Goal: Find contact information: Find contact information

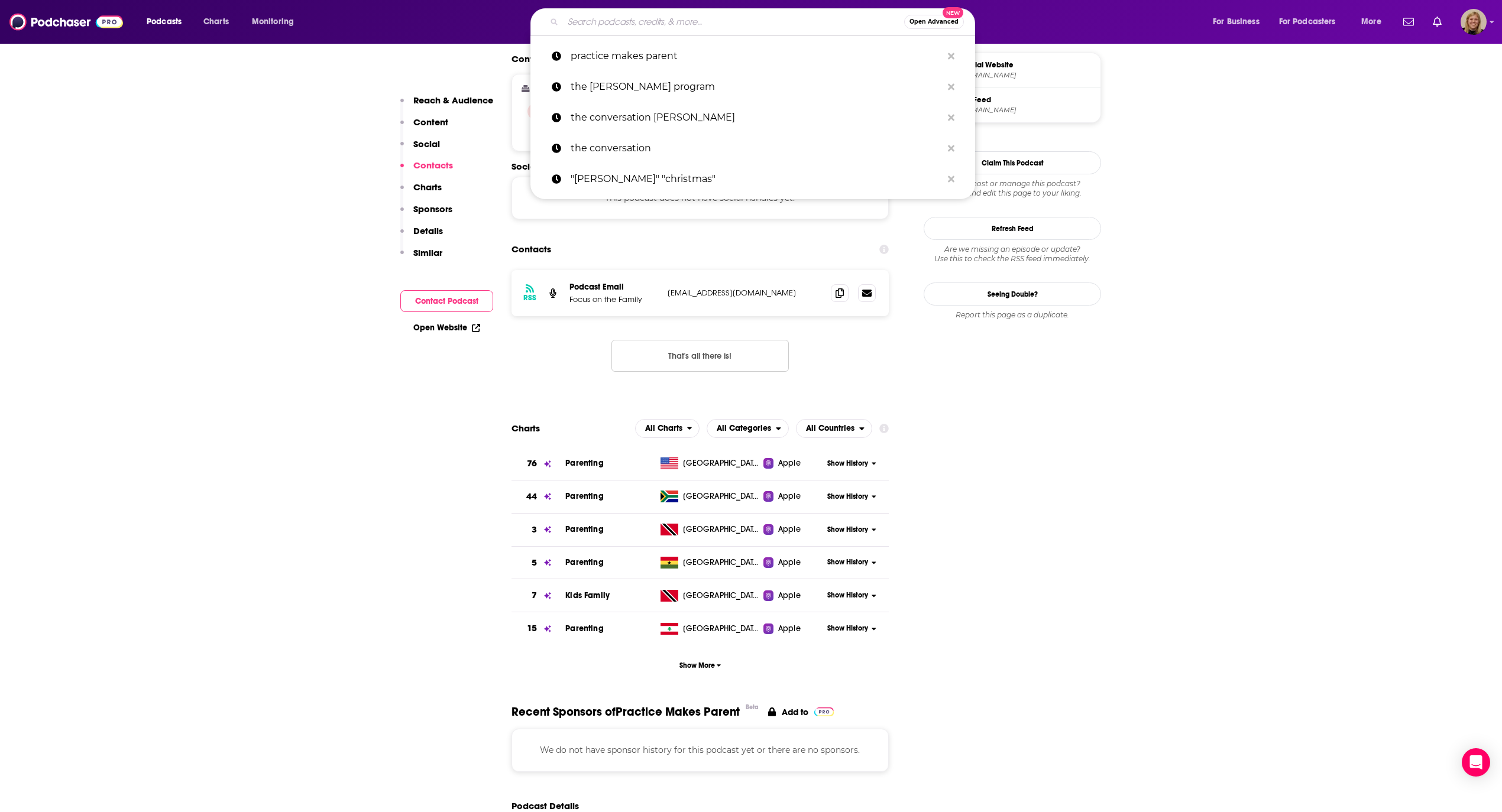
click at [627, 29] on input "Search podcasts, credits, & more..." at bounding box center [733, 22] width 341 height 19
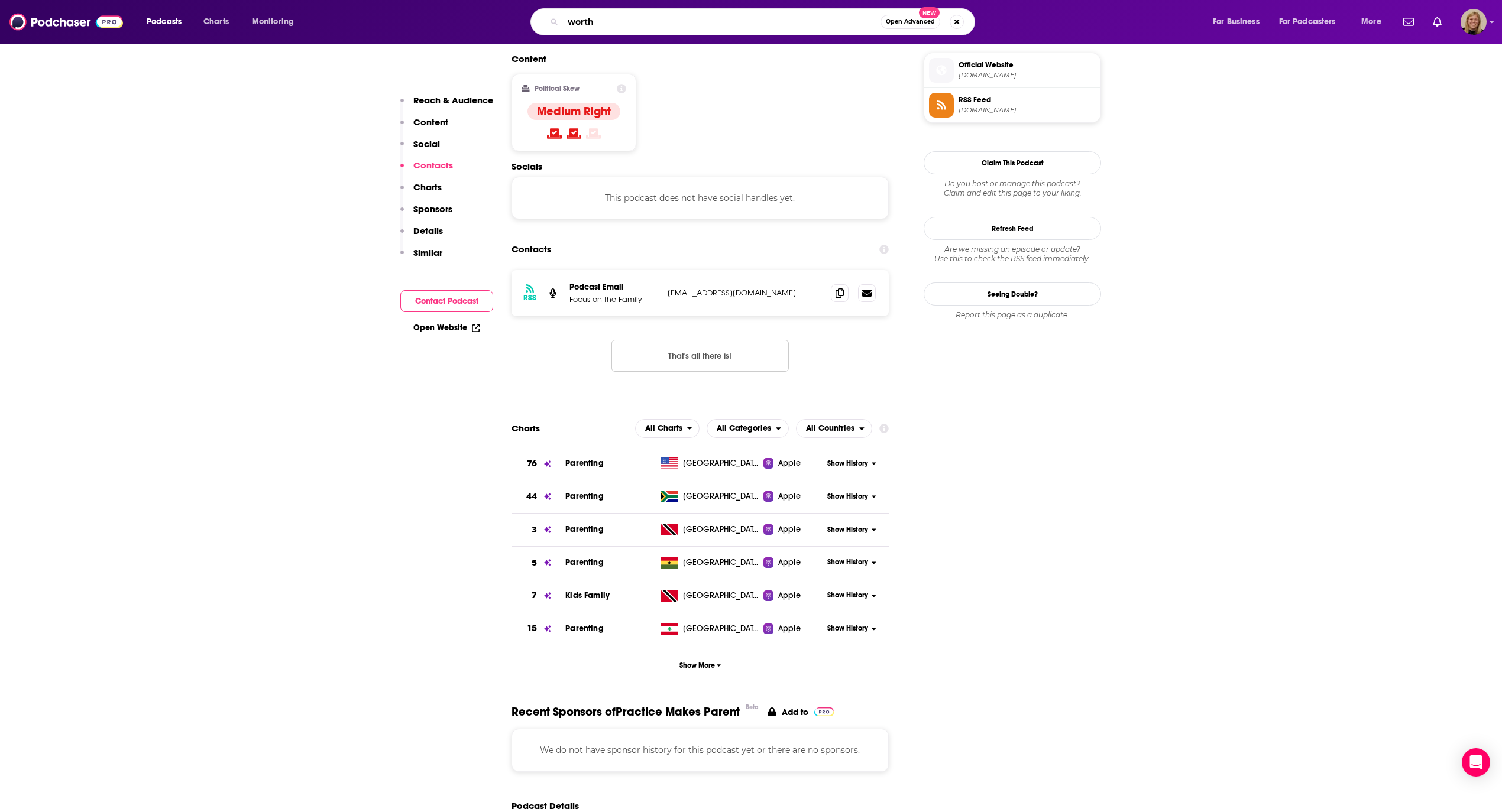
type input "worthy"
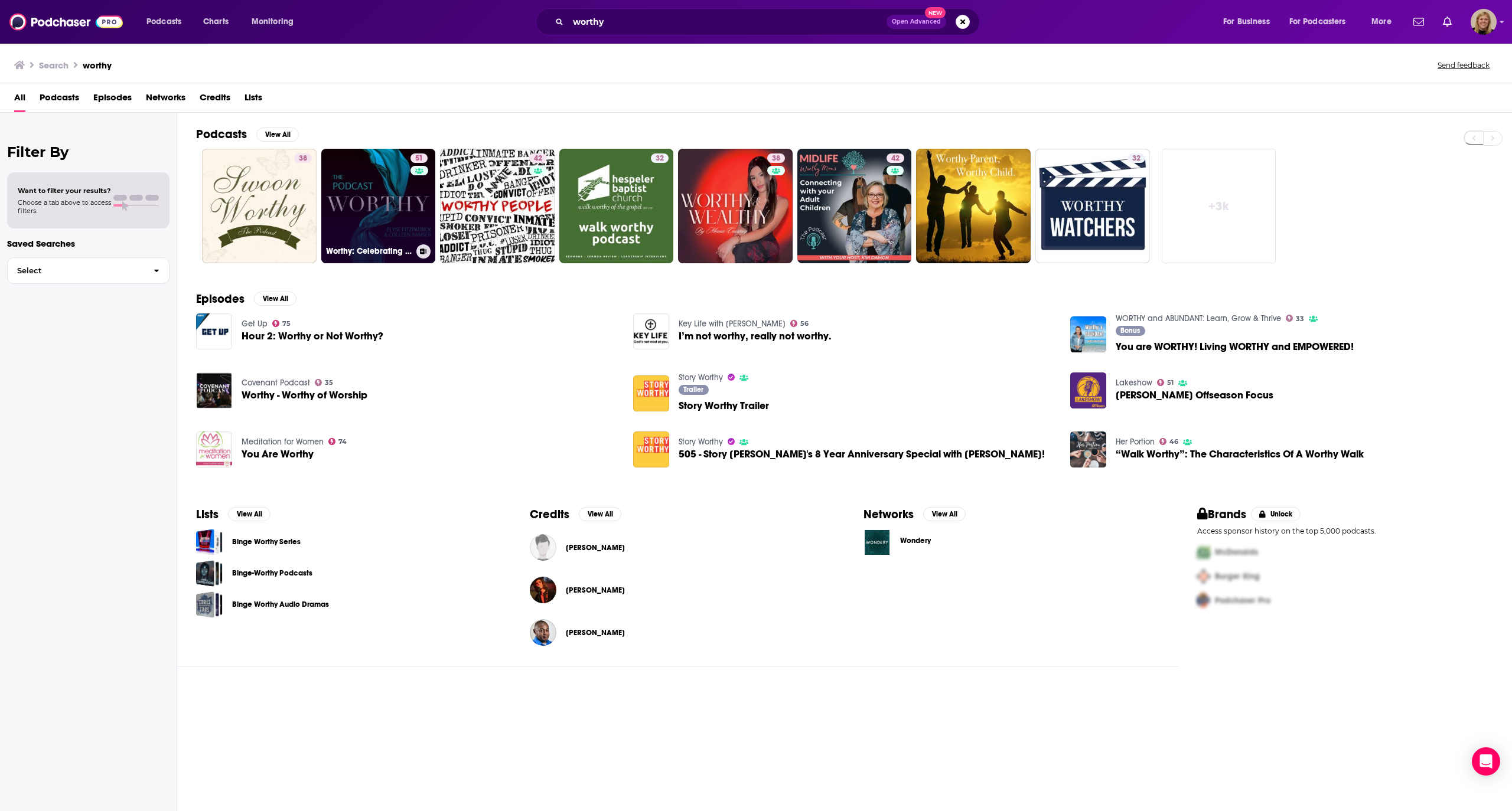
click at [357, 203] on link "51 Worthy: Celebrating the Value of Women" at bounding box center [378, 206] width 115 height 115
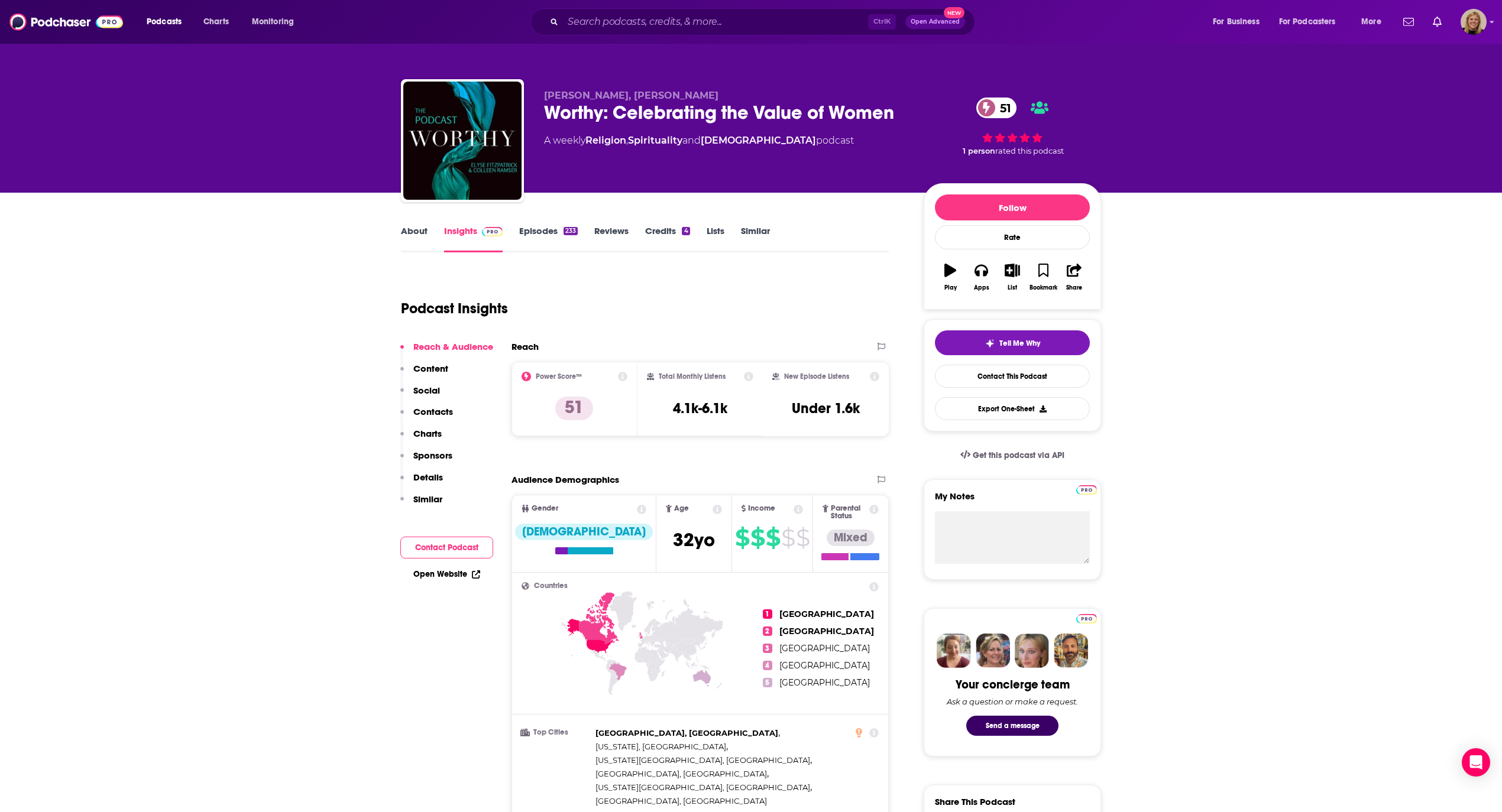
click at [624, 19] on input "Search podcasts, credits, & more..." at bounding box center [715, 22] width 305 height 19
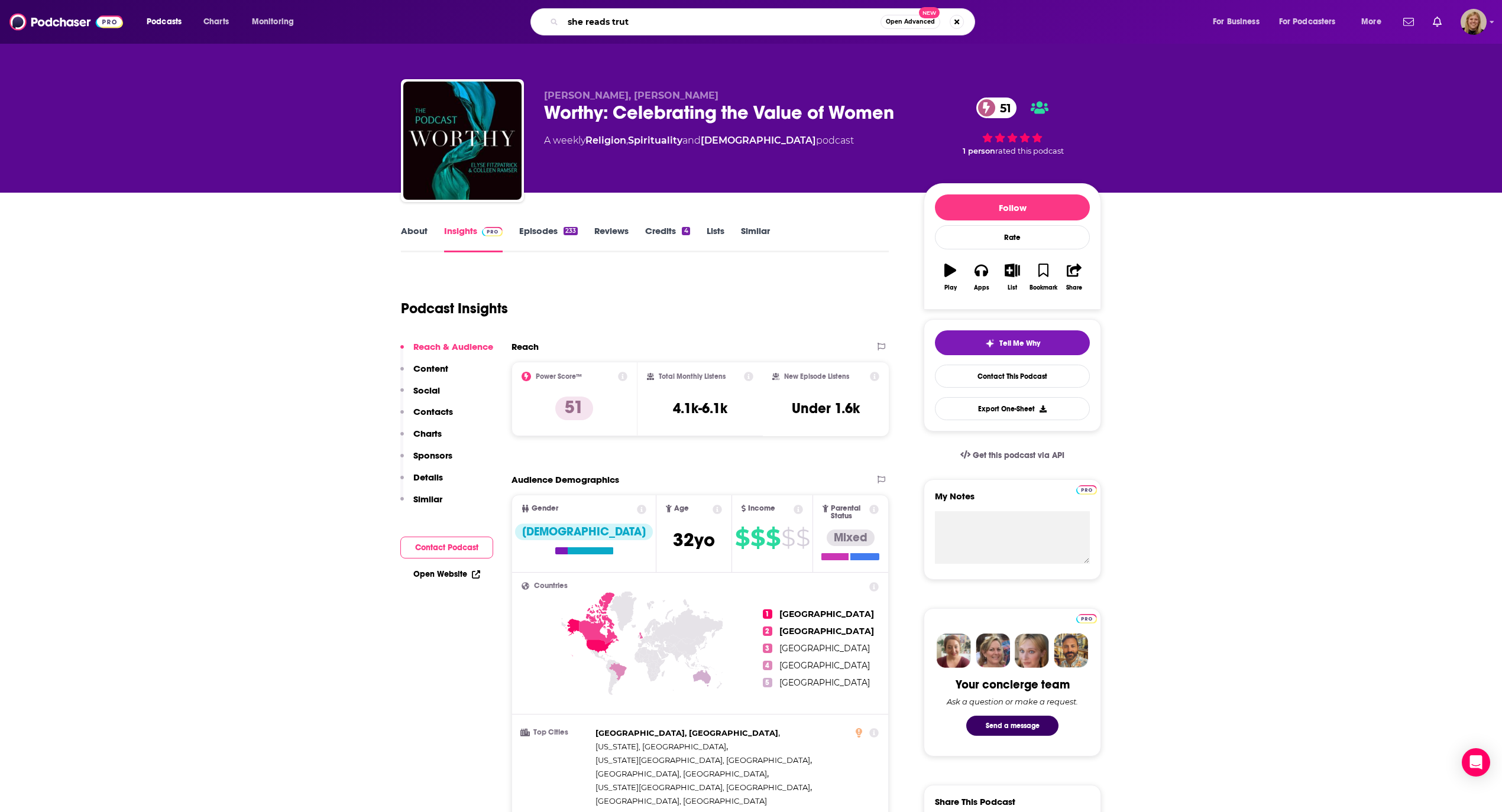
type input "she reads truth"
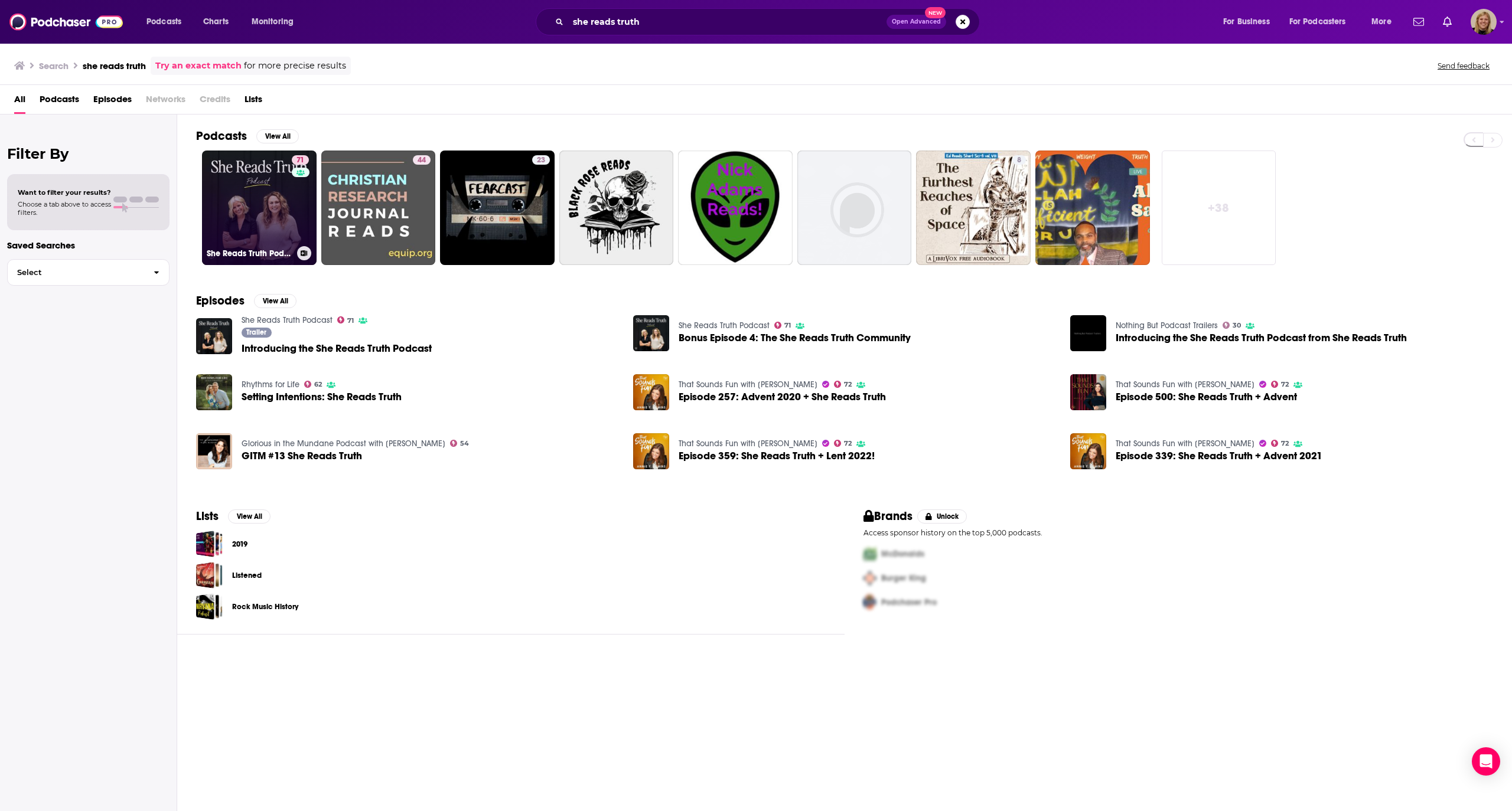
click at [239, 180] on link "71 She Reads Truth Podcast" at bounding box center [259, 207] width 115 height 115
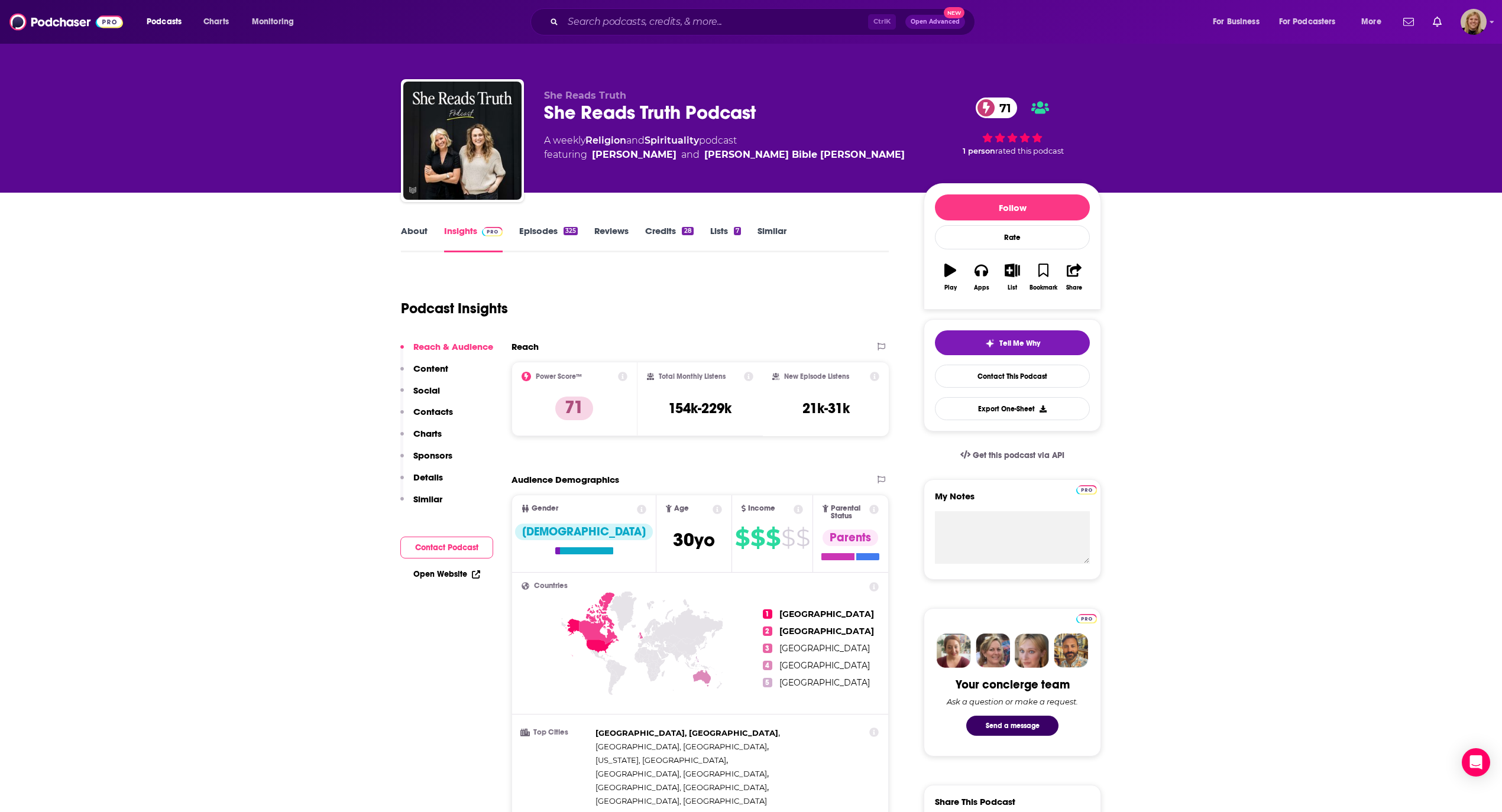
click at [414, 235] on link "About" at bounding box center [415, 239] width 27 height 27
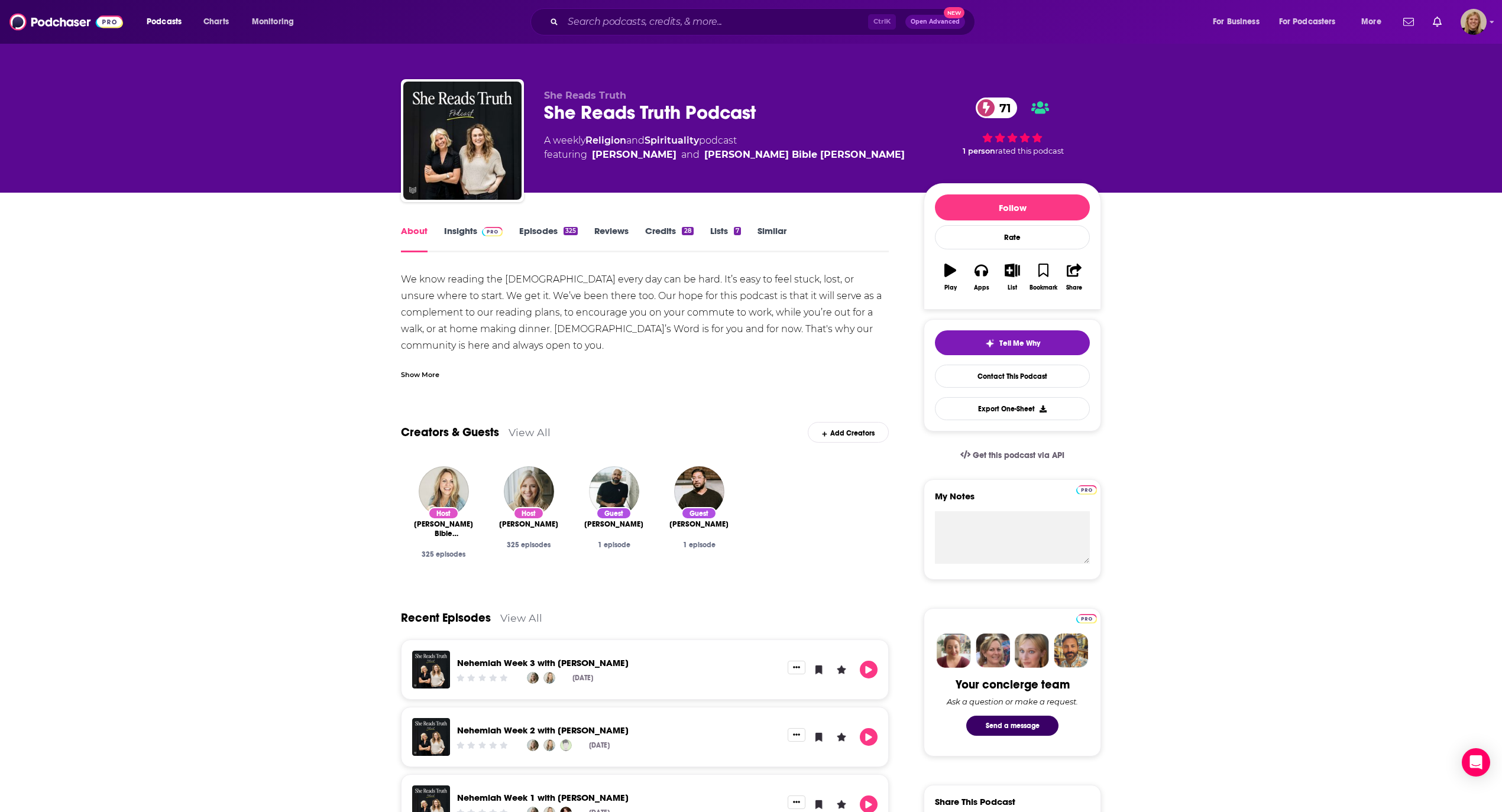
click at [462, 236] on link "Insights" at bounding box center [473, 239] width 58 height 27
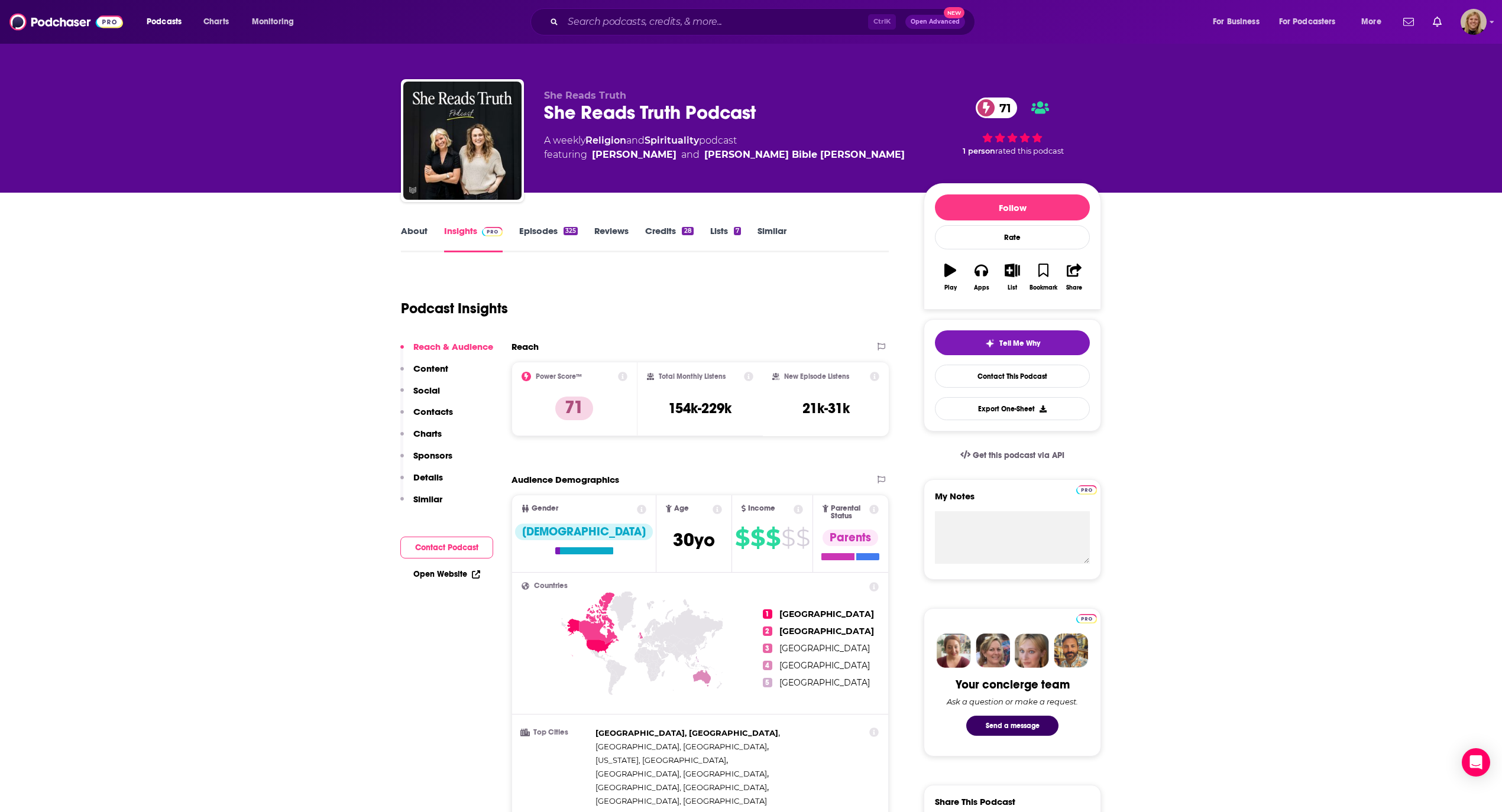
click at [462, 545] on button "Contact Podcast" at bounding box center [447, 547] width 93 height 22
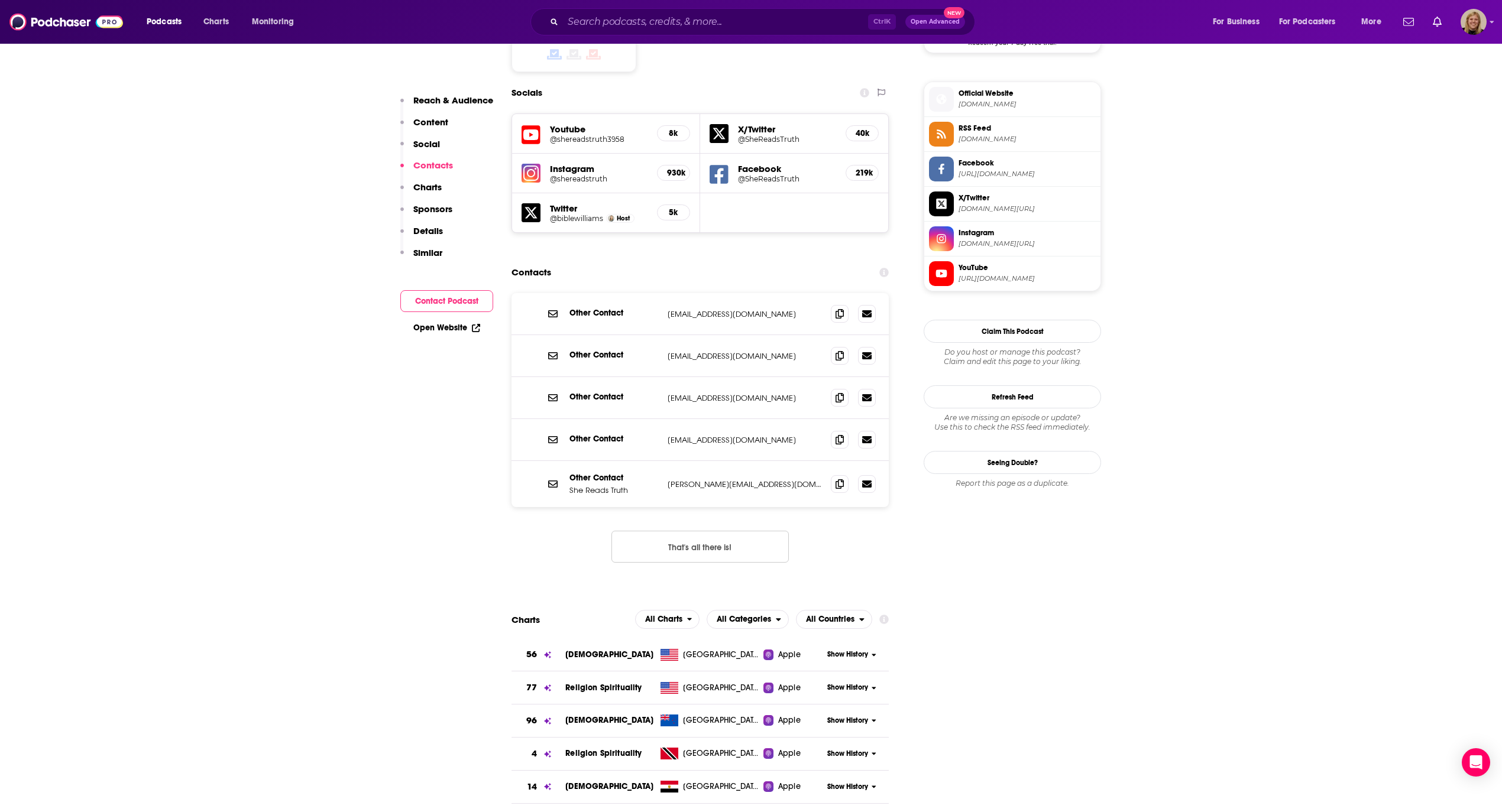
scroll to position [1053, 0]
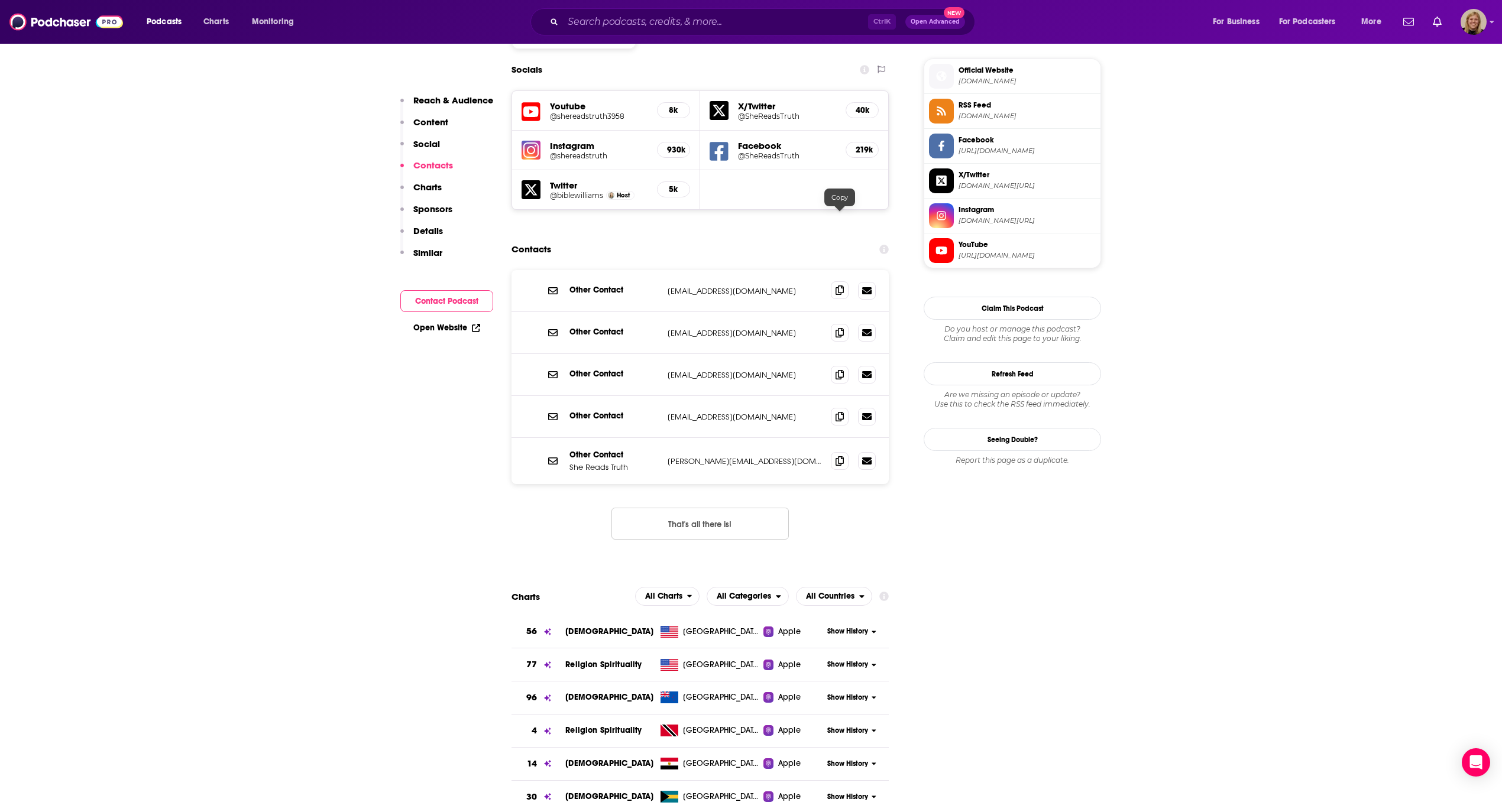
click at [836, 286] on icon at bounding box center [840, 290] width 8 height 9
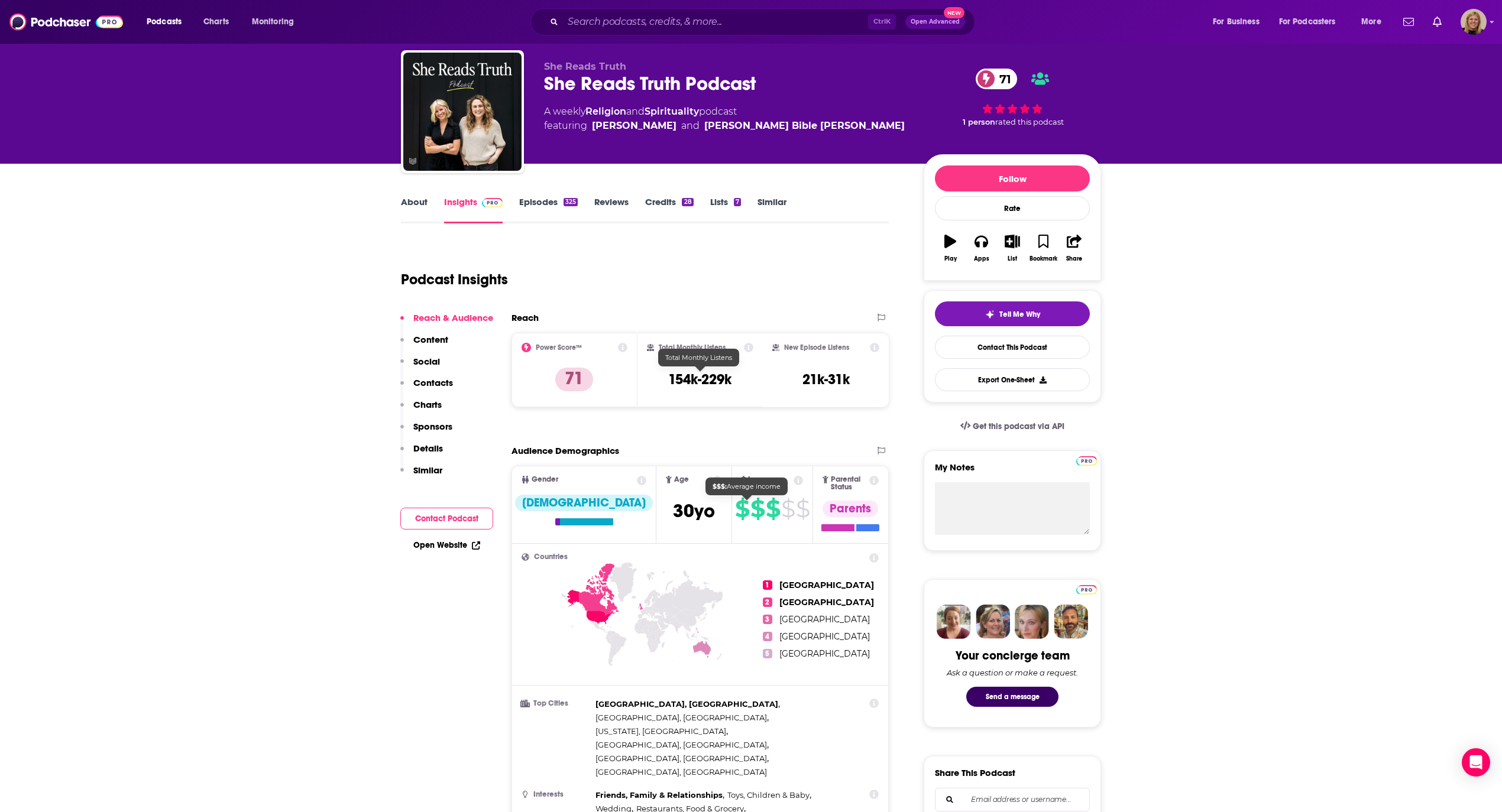
scroll to position [28, 0]
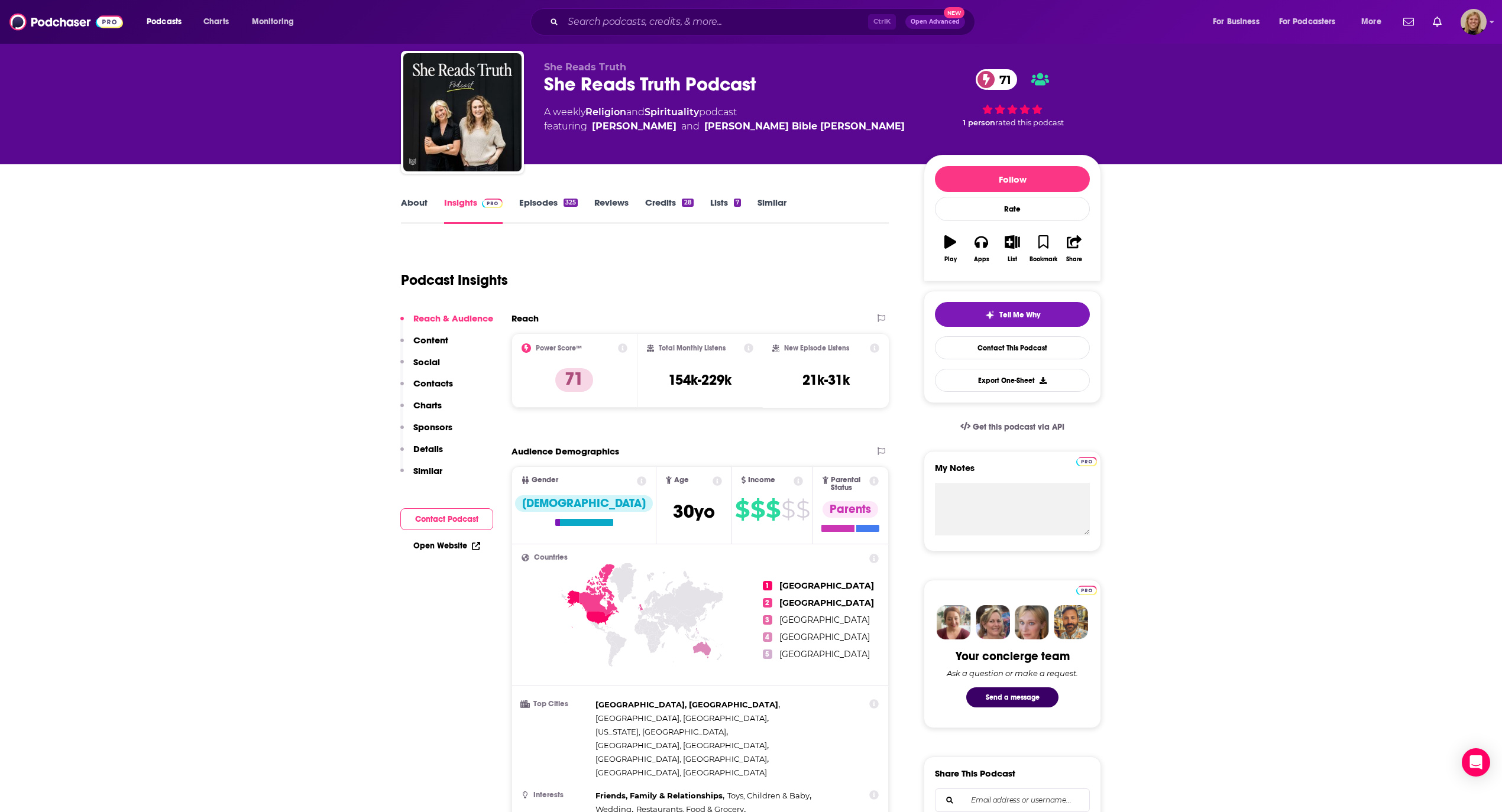
click at [534, 201] on link "Episodes 325" at bounding box center [548, 210] width 58 height 27
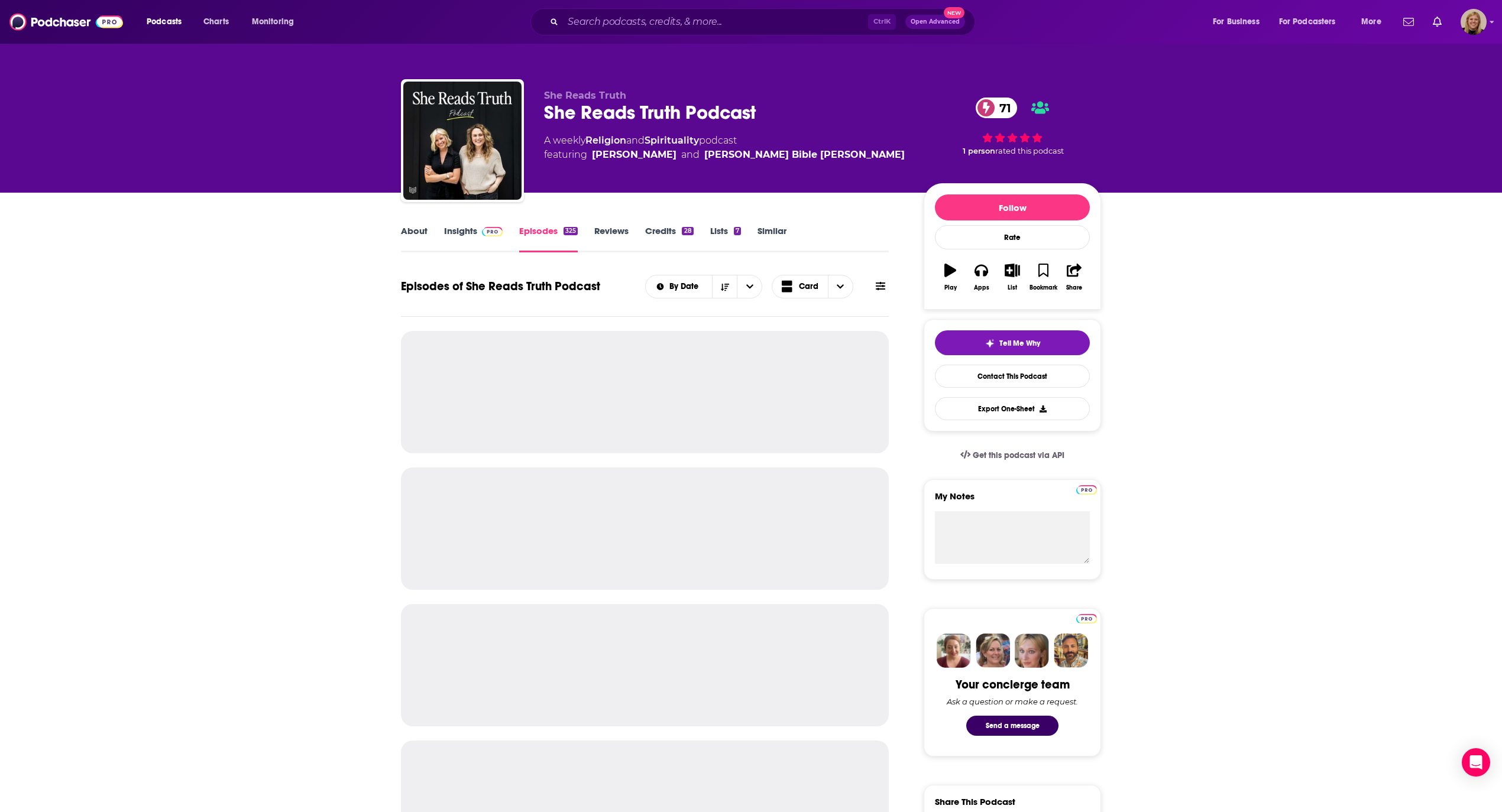
click at [883, 286] on icon at bounding box center [880, 286] width 9 height 8
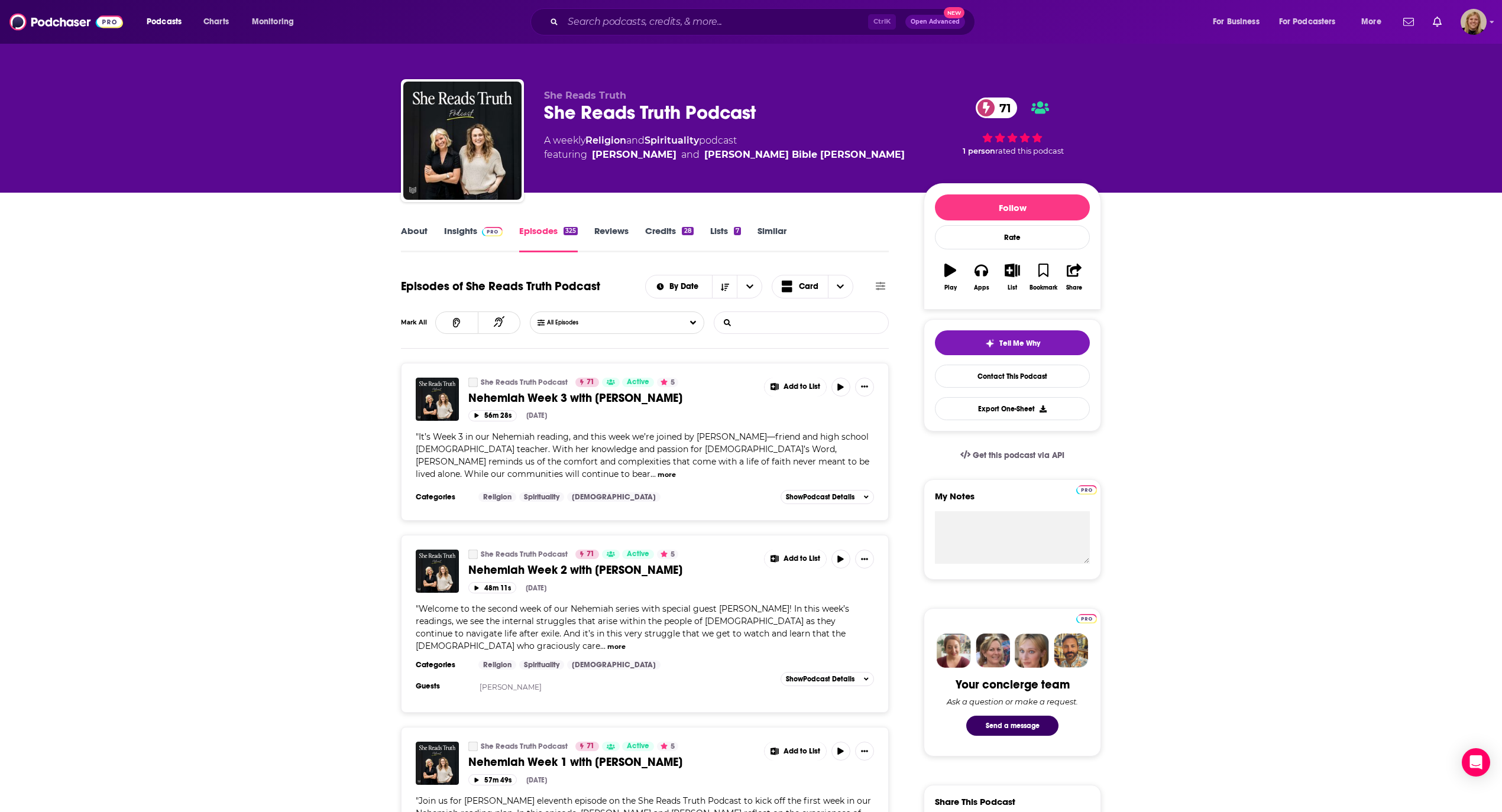
click at [802, 317] on input "List Search Input" at bounding box center [776, 323] width 124 height 21
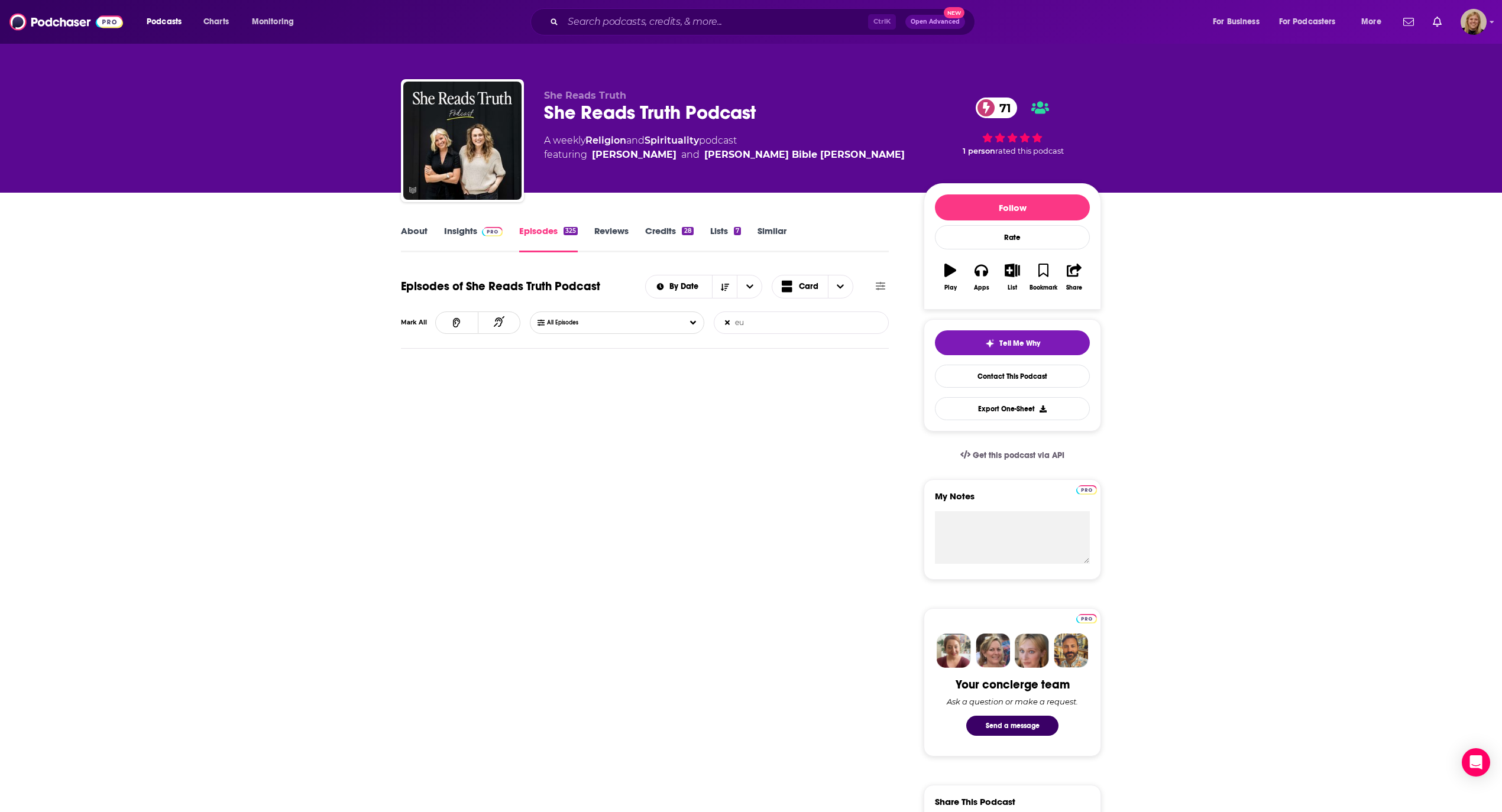
type input "e"
type input "f"
type input "j"
type input "f"
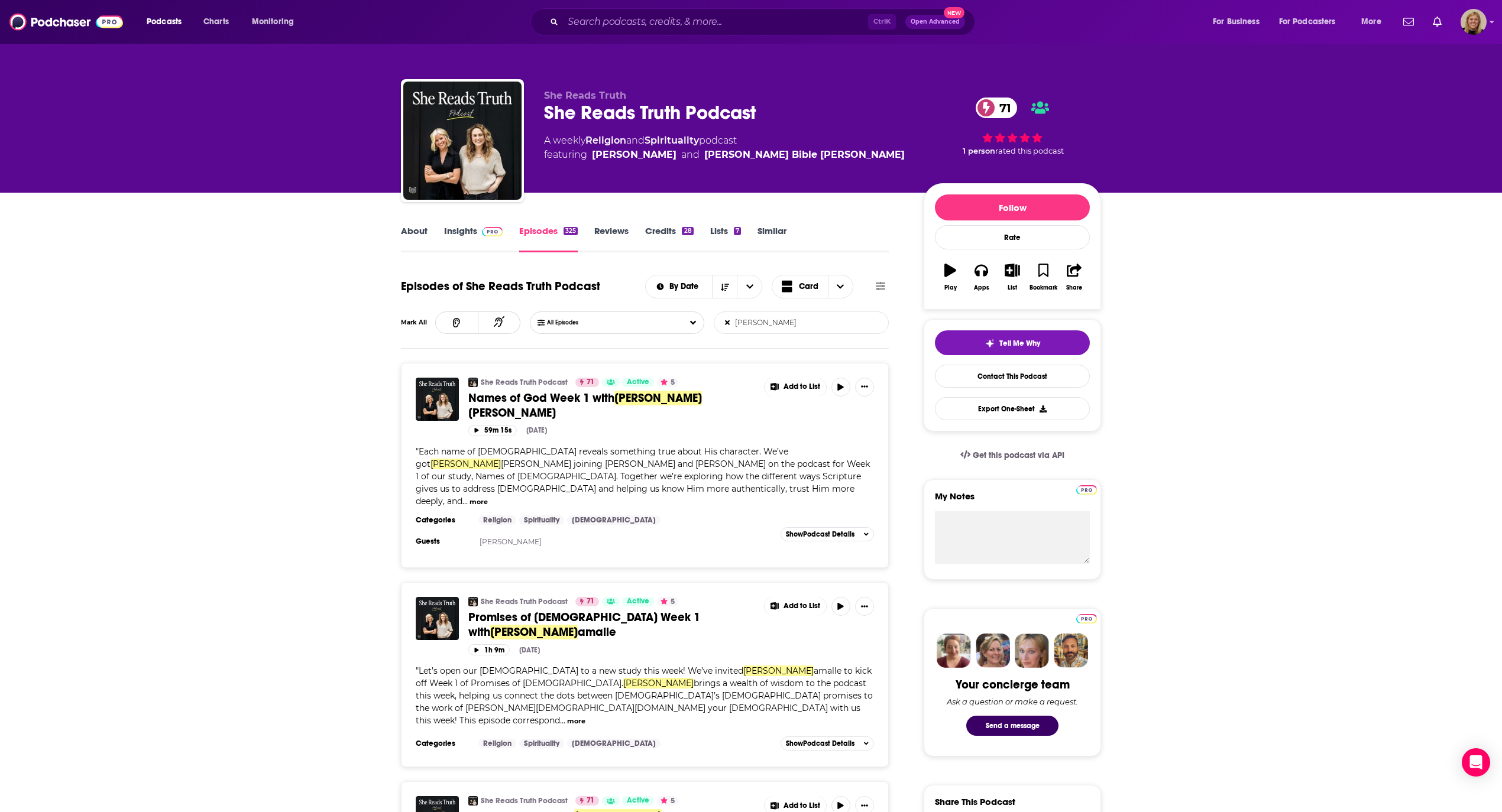
drag, startPoint x: 774, startPoint y: 322, endPoint x: 727, endPoint y: 322, distance: 47.0
click at [727, 322] on form "[PERSON_NAME] List Search Input Search Episodes..." at bounding box center [801, 323] width 175 height 23
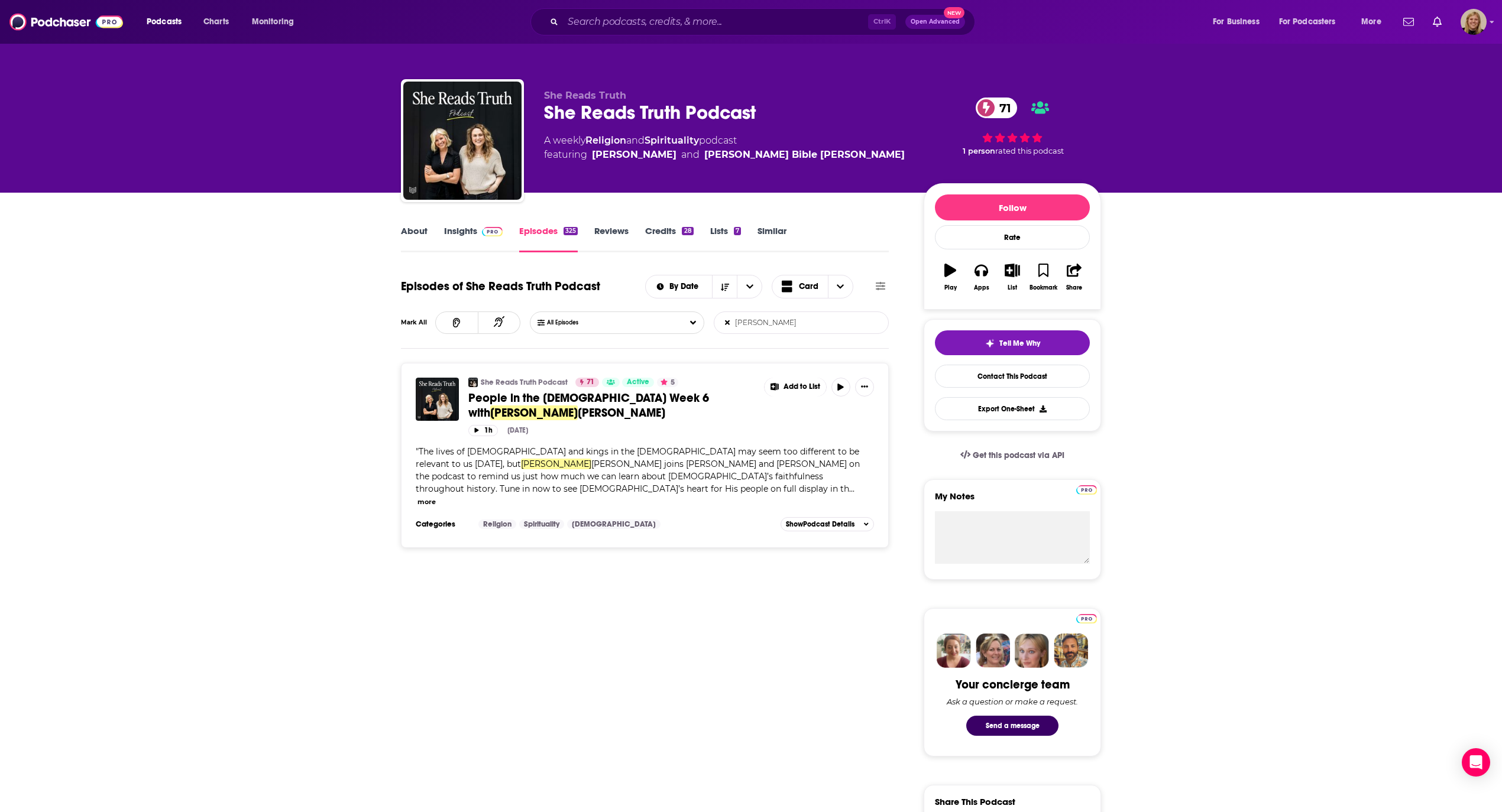
click at [771, 320] on input "[PERSON_NAME]" at bounding box center [776, 323] width 124 height 21
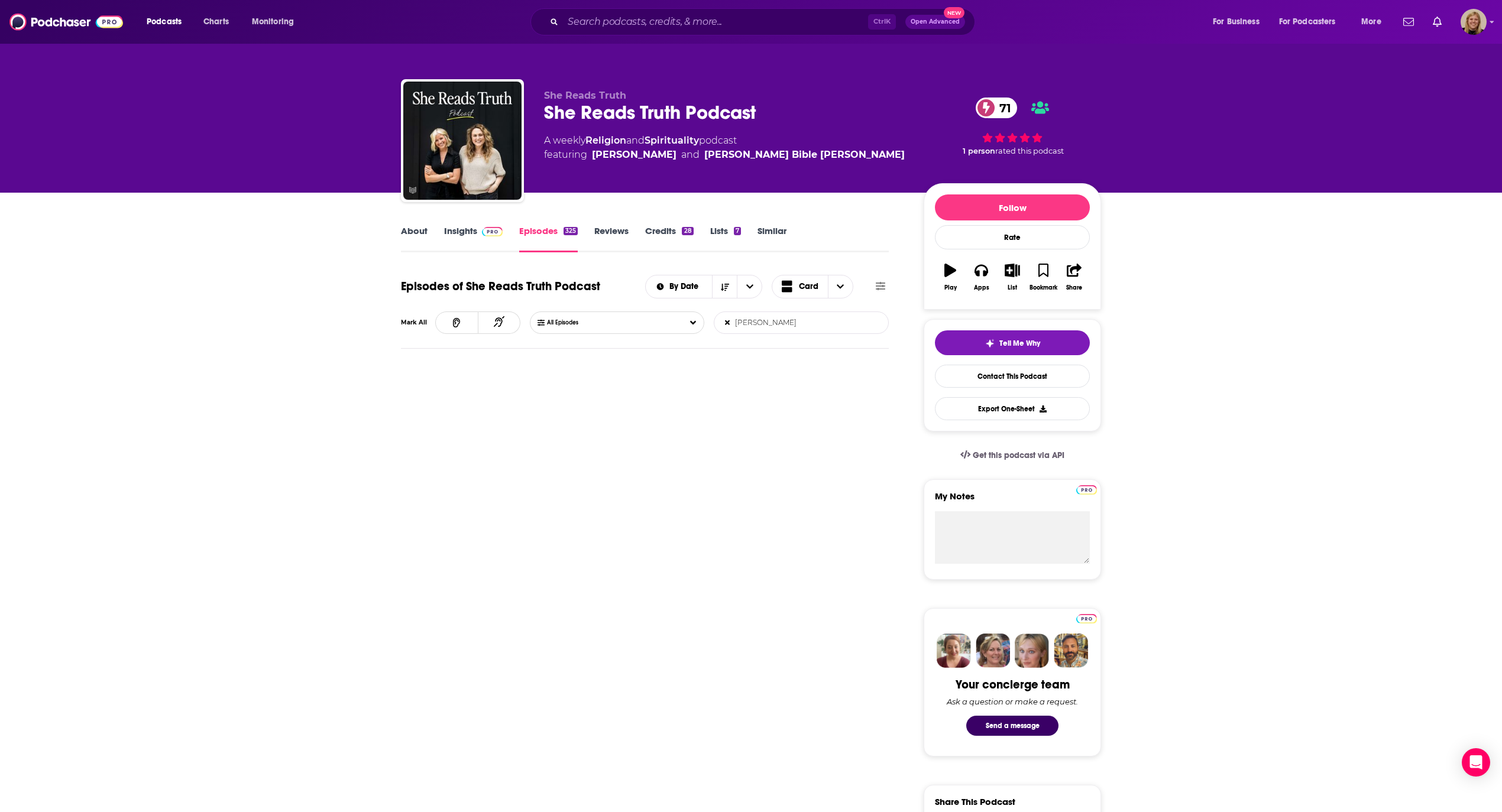
drag, startPoint x: 782, startPoint y: 320, endPoint x: 710, endPoint y: 323, distance: 72.1
click at [710, 323] on div "All Episodes [PERSON_NAME] List Search Input Search Episodes..." at bounding box center [709, 323] width 359 height 23
drag, startPoint x: 804, startPoint y: 319, endPoint x: 643, endPoint y: 320, distance: 161.0
click at [643, 320] on div "All Episodes [PERSON_NAME] List Search Input Search Episodes..." at bounding box center [709, 323] width 359 height 23
type input "[PERSON_NAME]"
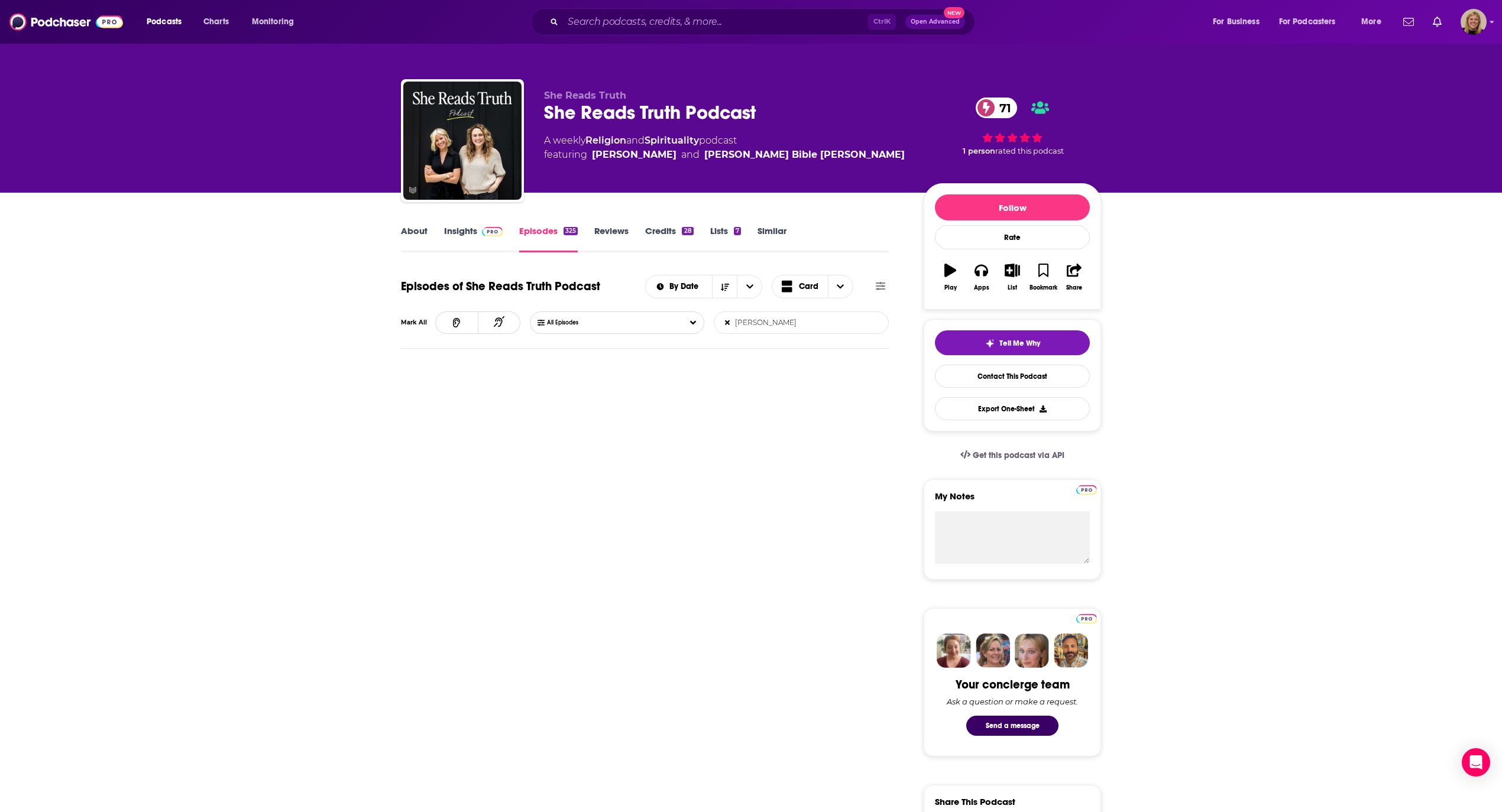
click at [464, 226] on link "Insights" at bounding box center [473, 239] width 58 height 27
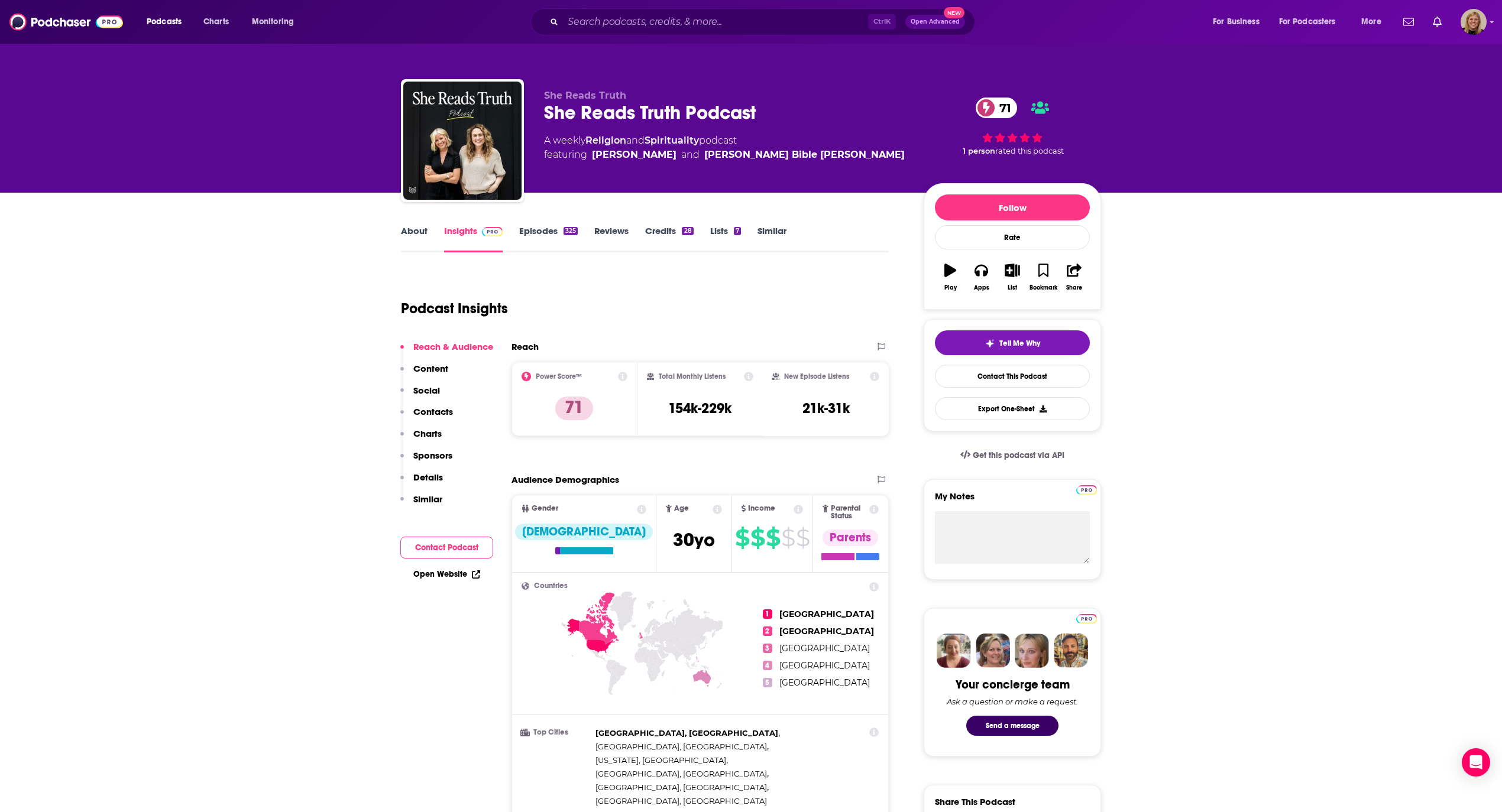
click at [450, 544] on button "Contact Podcast" at bounding box center [447, 547] width 93 height 22
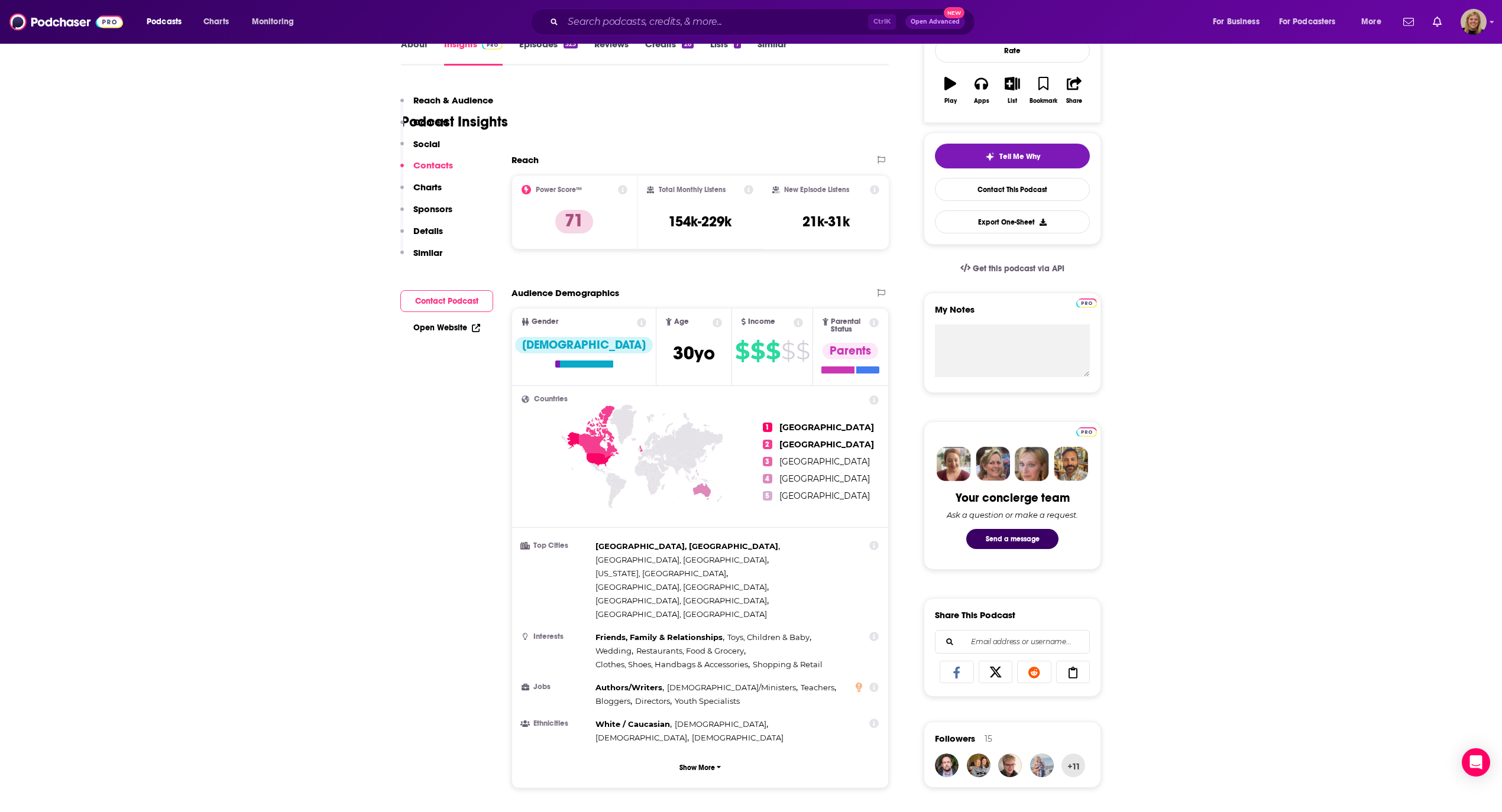
scroll to position [1053, 0]
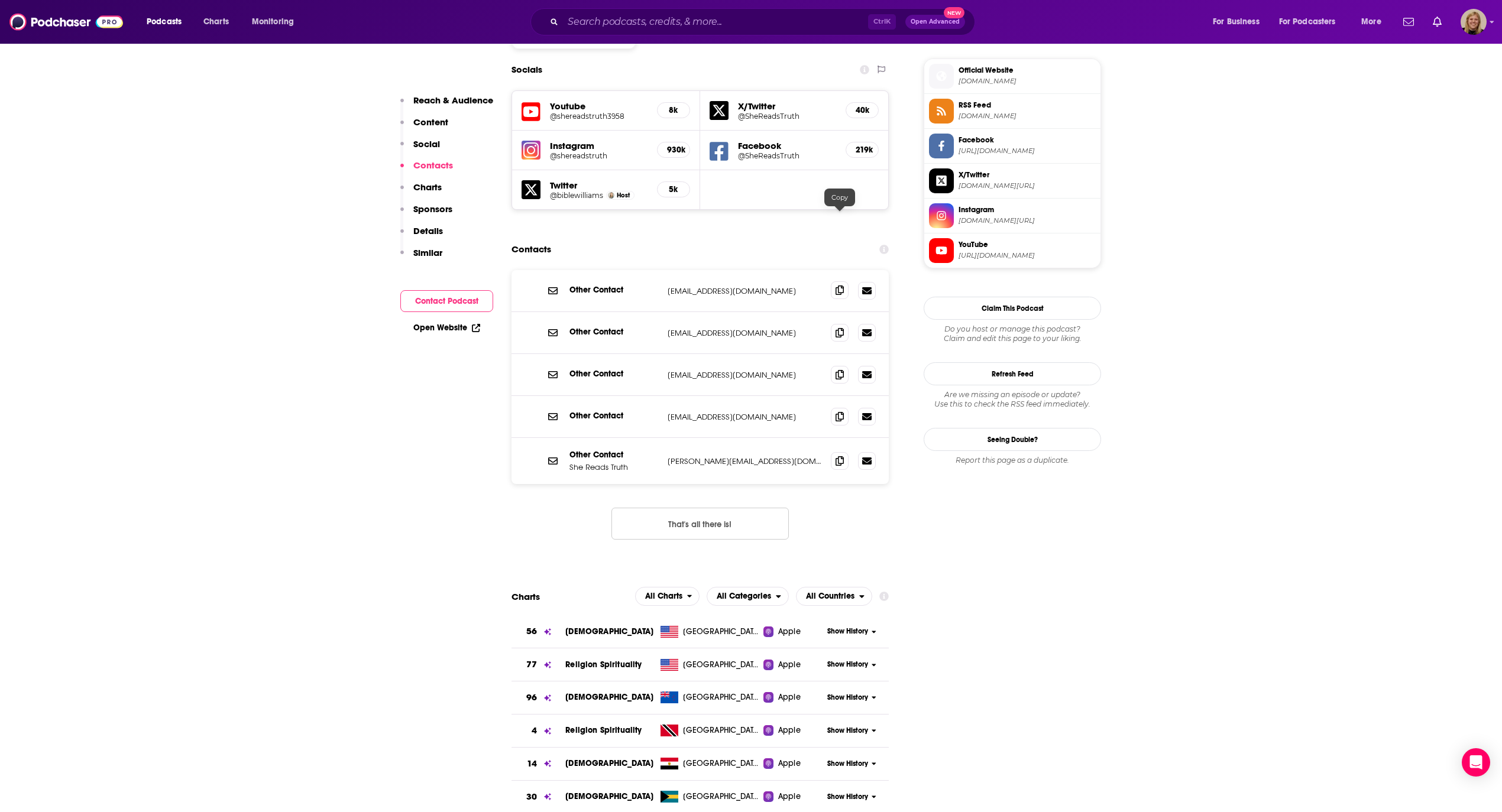
click at [838, 286] on icon at bounding box center [840, 290] width 8 height 9
